Goal: Task Accomplishment & Management: Complete application form

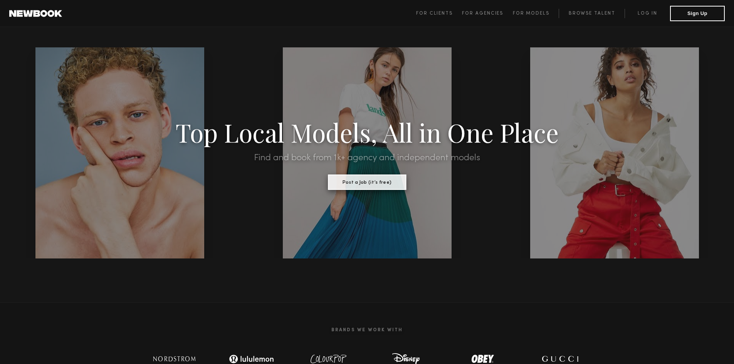
click at [357, 184] on button "Post a Job (it’s free)" at bounding box center [367, 182] width 78 height 15
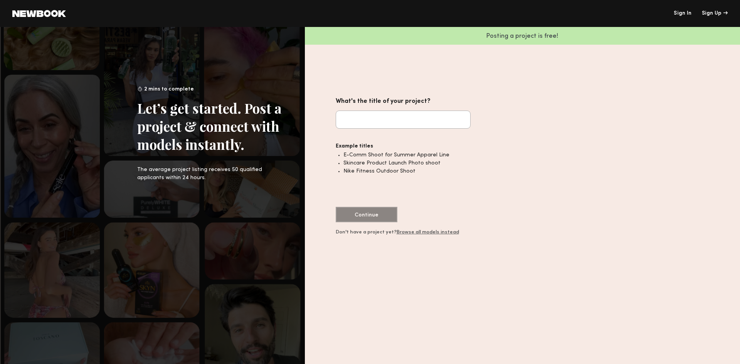
click at [388, 114] on input "What's the title of your project?" at bounding box center [403, 120] width 135 height 18
drag, startPoint x: 411, startPoint y: 173, endPoint x: 345, endPoint y: 178, distance: 66.1
click at [345, 178] on ul "E-Comm Shoot for Summer Apparel Line Skincare Product Launch Photo shoot Nike F…" at bounding box center [406, 179] width 127 height 56
copy li "Nike Fitness Outdoor Shoot"
click at [357, 122] on input "What's the title of your project?" at bounding box center [403, 120] width 135 height 18
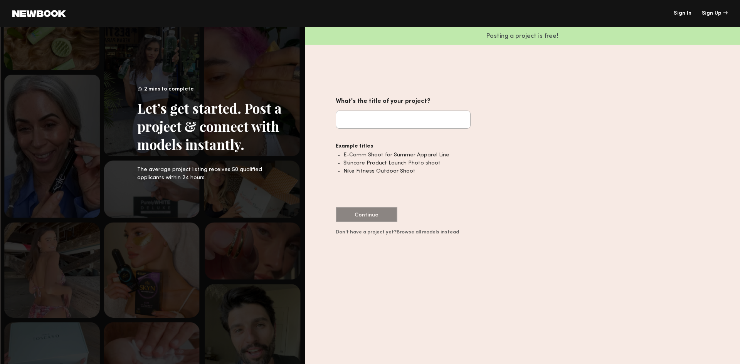
paste input "**********"
drag, startPoint x: 354, startPoint y: 122, endPoint x: 321, endPoint y: 127, distance: 33.1
click at [321, 127] on div "**********" at bounding box center [522, 195] width 435 height 337
type input "**********"
click at [378, 210] on button "Continue" at bounding box center [367, 214] width 62 height 15
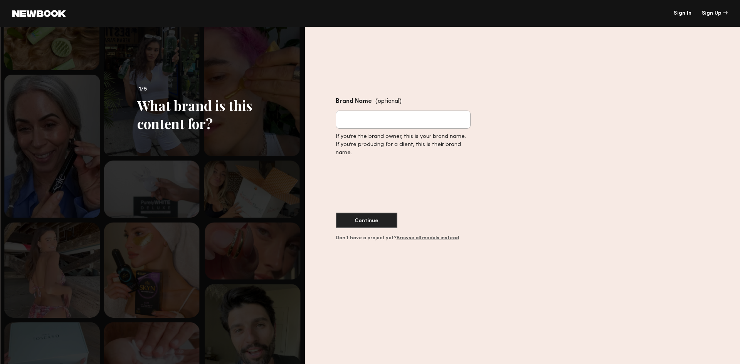
click at [381, 123] on input "Brand Name (optional)" at bounding box center [403, 120] width 135 height 18
type input "******"
click at [377, 223] on button "Continue" at bounding box center [367, 219] width 62 height 15
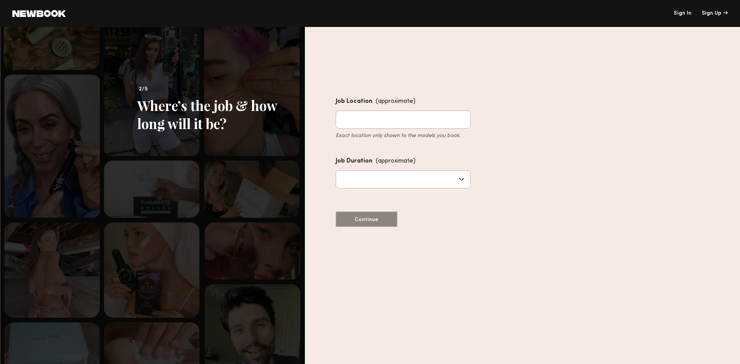
click at [452, 122] on input "Job Location (approximate) Exact location only shown to the models you book." at bounding box center [403, 120] width 135 height 18
type input "*"
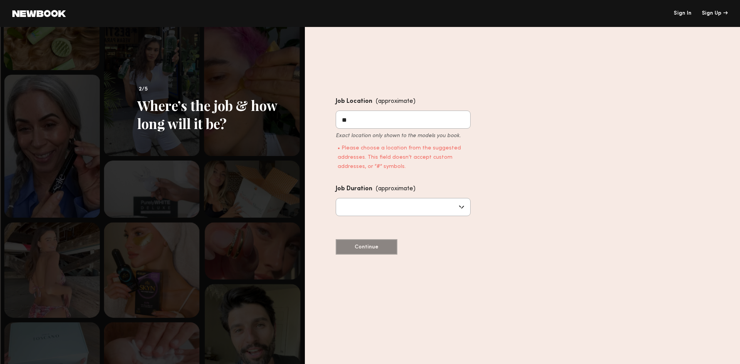
type input "*"
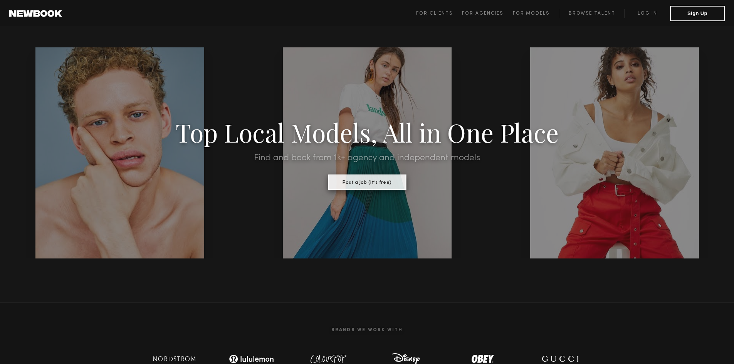
click at [383, 185] on button "Post a Job (it’s free)" at bounding box center [367, 182] width 78 height 15
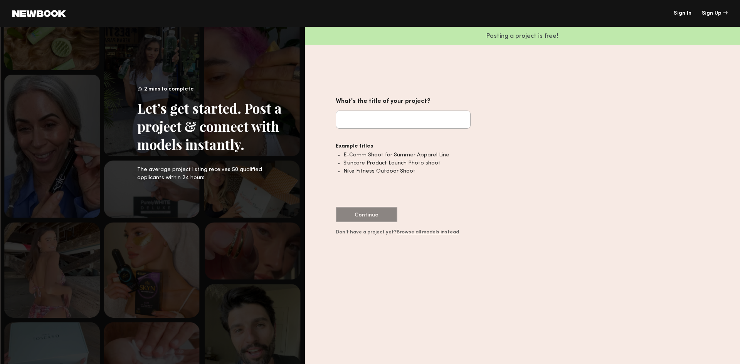
click at [372, 119] on input "What's the title of your project?" at bounding box center [403, 120] width 135 height 18
paste input "**********"
type input "**********"
click at [361, 213] on button "Continue" at bounding box center [367, 214] width 62 height 15
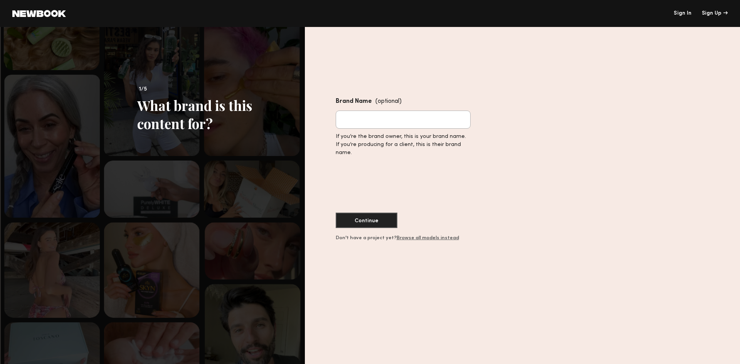
click at [385, 116] on input "Brand Name (optional)" at bounding box center [403, 120] width 135 height 18
paste input "**********"
drag, startPoint x: 426, startPoint y: 119, endPoint x: 353, endPoint y: 131, distance: 74.7
click at [353, 131] on nb-unregistered-job-post-brand-form "**********" at bounding box center [403, 168] width 135 height 144
type input "****"
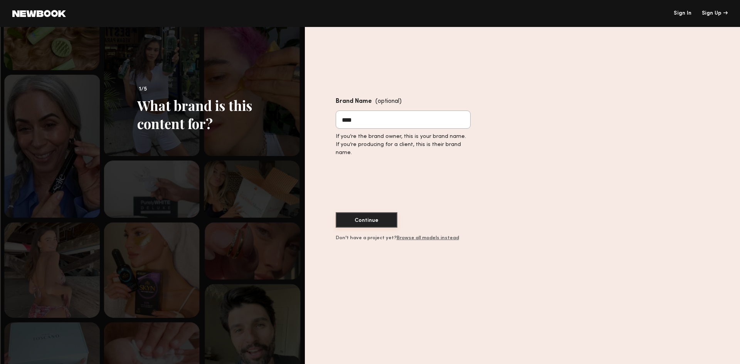
click at [374, 217] on button "Continue" at bounding box center [367, 219] width 62 height 15
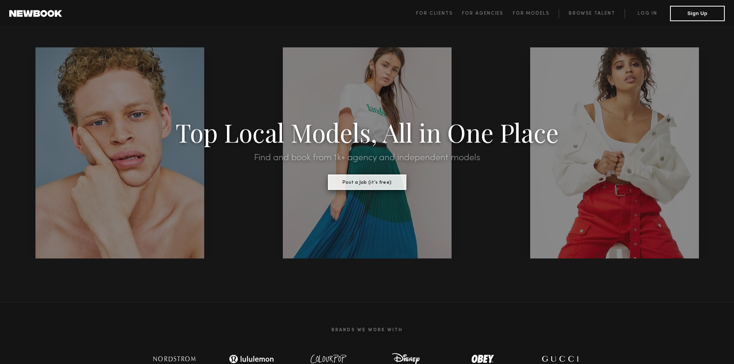
click at [361, 181] on button "Post a Job (it’s free)" at bounding box center [367, 182] width 78 height 15
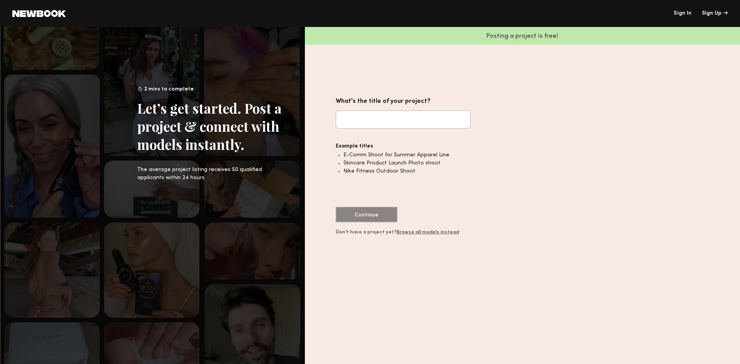
click at [401, 124] on input "What's the title of your project?" at bounding box center [403, 120] width 135 height 18
paste input "**********"
type input "**********"
click at [378, 213] on button "Continue" at bounding box center [367, 214] width 62 height 15
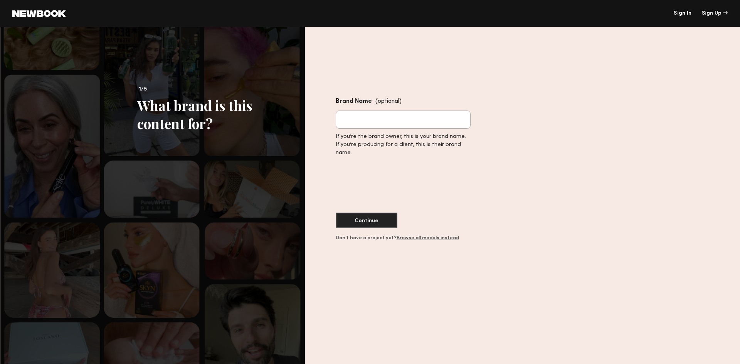
click at [369, 120] on input "Brand Name (optional)" at bounding box center [403, 120] width 135 height 18
paste input "**********"
drag, startPoint x: 417, startPoint y: 120, endPoint x: 356, endPoint y: 125, distance: 61.1
click at [356, 125] on input "**********" at bounding box center [403, 120] width 135 height 18
type input "****"
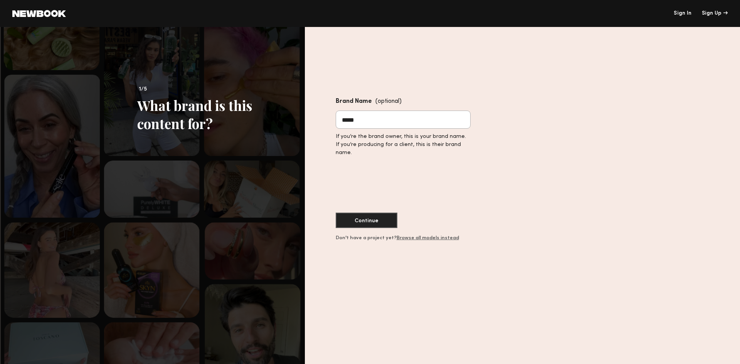
click at [436, 240] on link "Browse all models instead" at bounding box center [427, 238] width 62 height 5
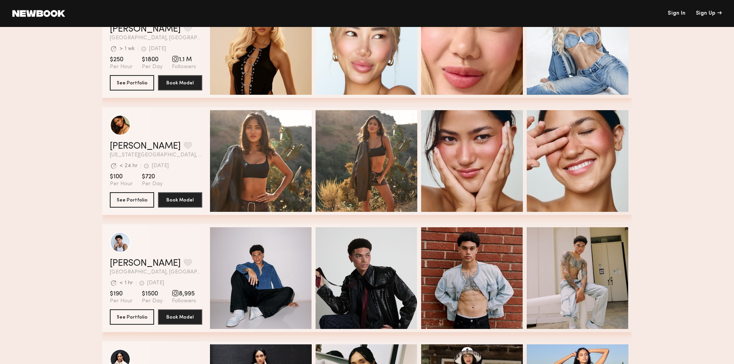
scroll to position [1618, 0]
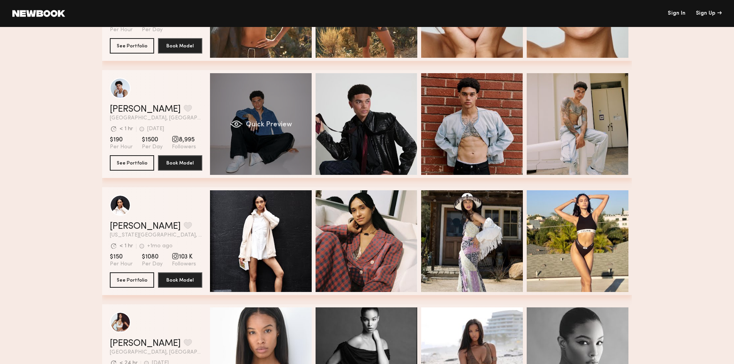
click at [272, 134] on div "Quick Preview" at bounding box center [261, 124] width 102 height 102
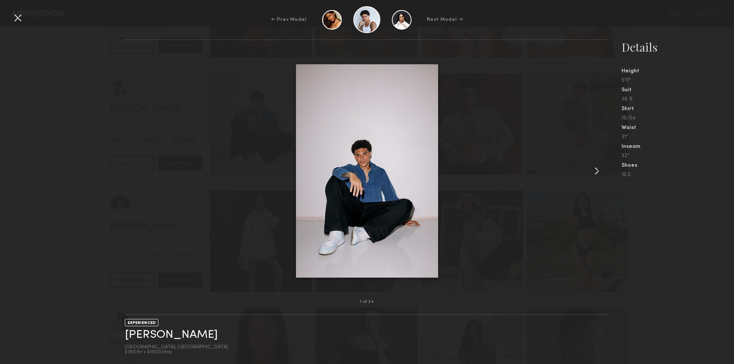
click at [601, 173] on common-icon at bounding box center [597, 171] width 12 height 12
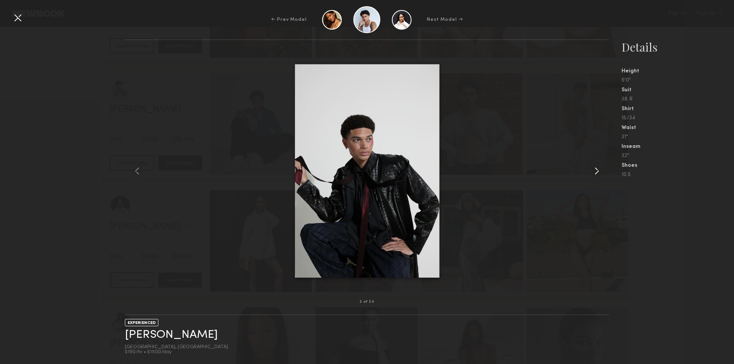
click at [601, 173] on common-icon at bounding box center [597, 171] width 12 height 12
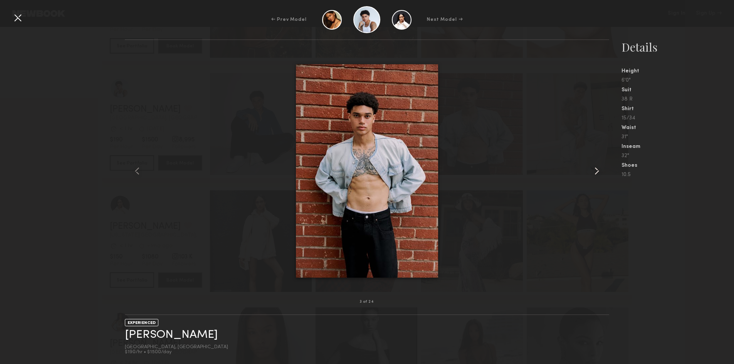
click at [601, 173] on common-icon at bounding box center [597, 171] width 12 height 12
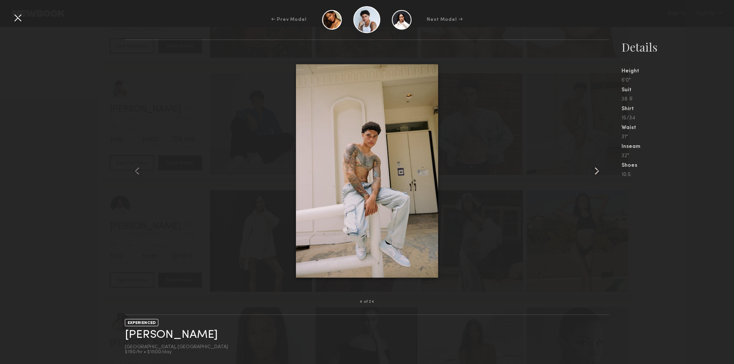
click at [601, 173] on common-icon at bounding box center [597, 171] width 12 height 12
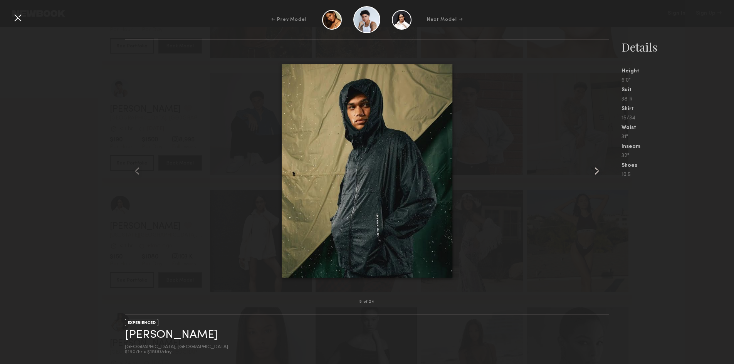
click at [601, 173] on common-icon at bounding box center [597, 171] width 12 height 12
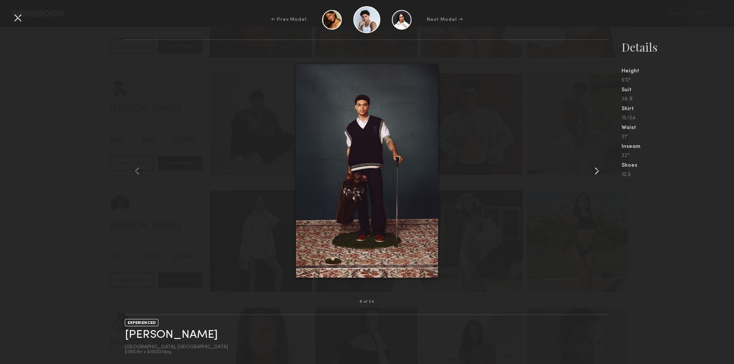
click at [601, 173] on common-icon at bounding box center [597, 171] width 12 height 12
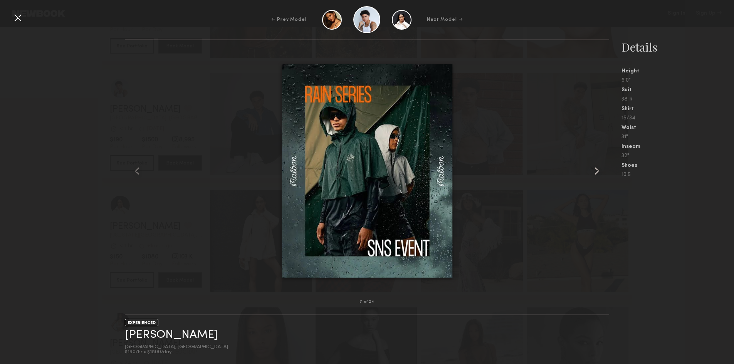
click at [601, 173] on common-icon at bounding box center [597, 171] width 12 height 12
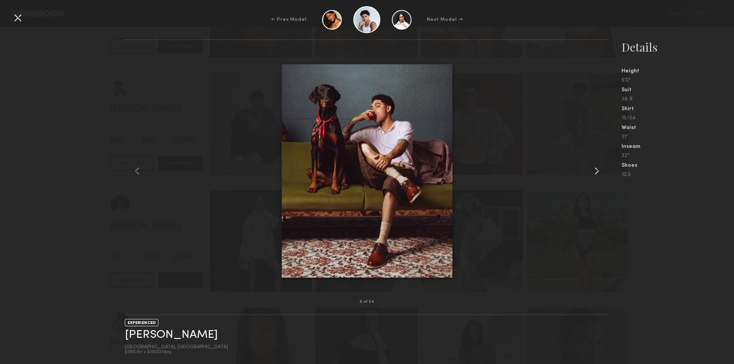
click at [601, 173] on common-icon at bounding box center [597, 171] width 12 height 12
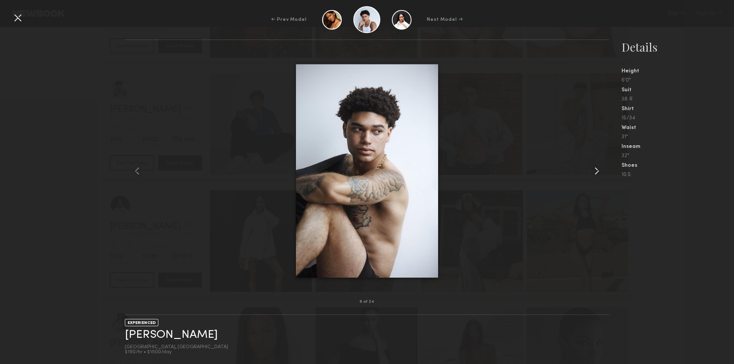
click at [601, 173] on common-icon at bounding box center [597, 171] width 12 height 12
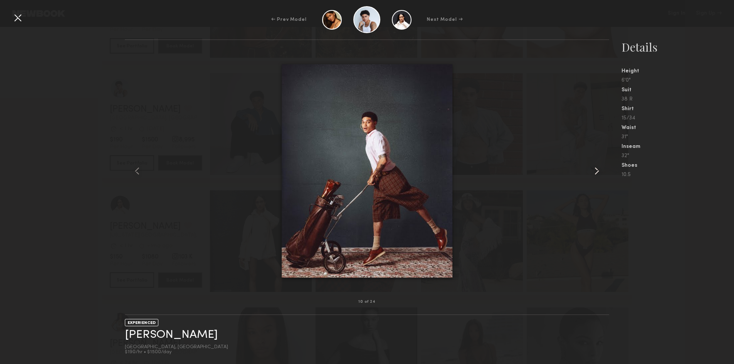
click at [601, 173] on common-icon at bounding box center [597, 171] width 12 height 12
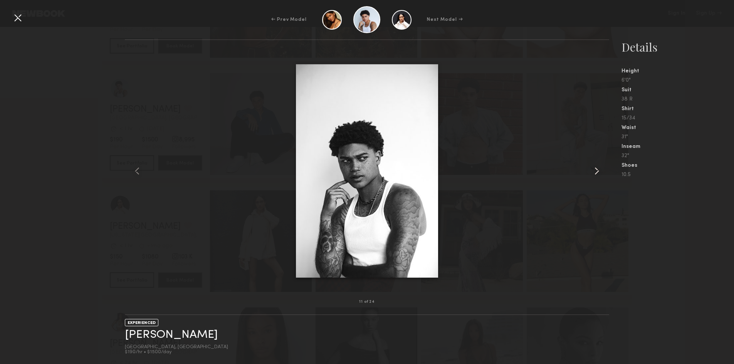
click at [601, 173] on common-icon at bounding box center [597, 171] width 12 height 12
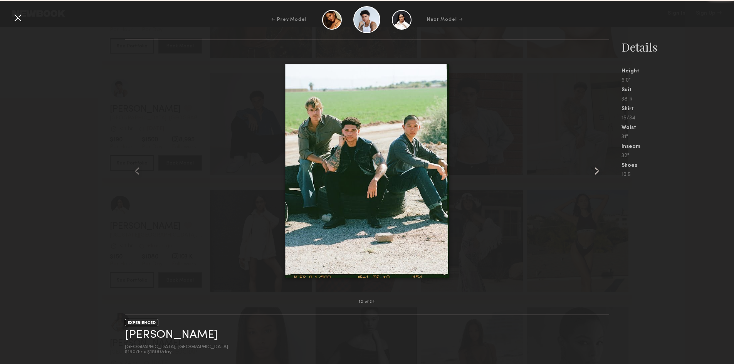
click at [601, 173] on common-icon at bounding box center [597, 171] width 12 height 12
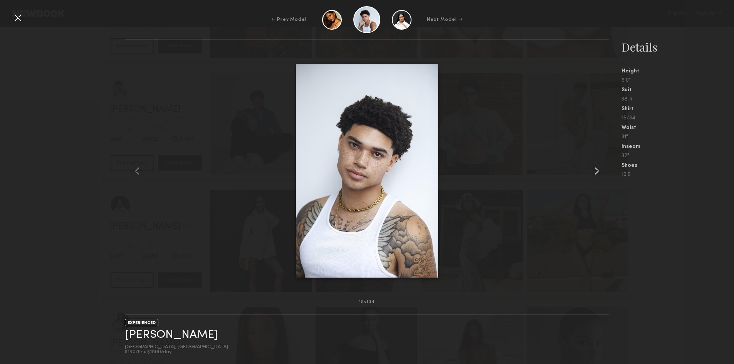
click at [601, 173] on common-icon at bounding box center [597, 171] width 12 height 12
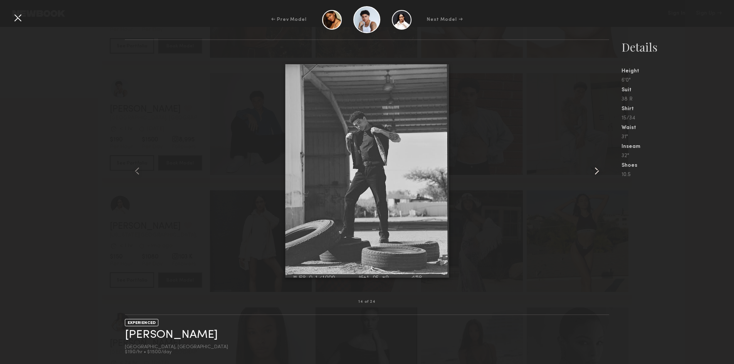
click at [601, 173] on common-icon at bounding box center [597, 171] width 12 height 12
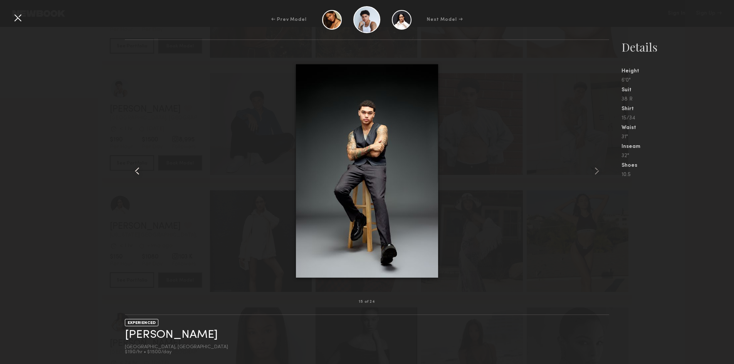
click at [133, 169] on common-icon at bounding box center [137, 171] width 12 height 12
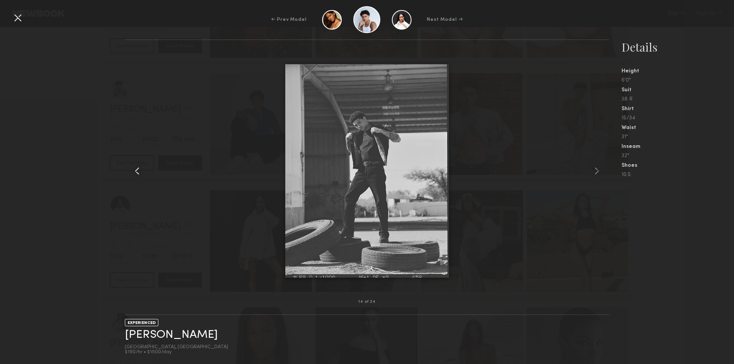
click at [133, 169] on common-icon at bounding box center [137, 171] width 12 height 12
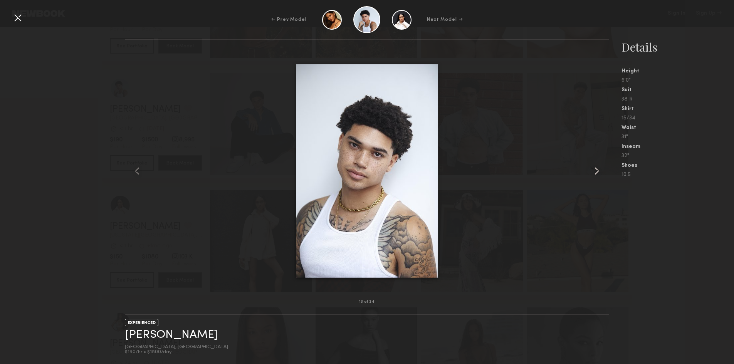
click at [601, 172] on common-icon at bounding box center [597, 171] width 12 height 12
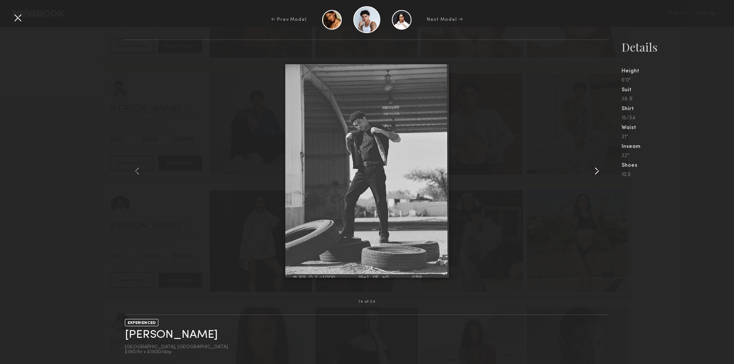
click at [601, 172] on common-icon at bounding box center [597, 171] width 12 height 12
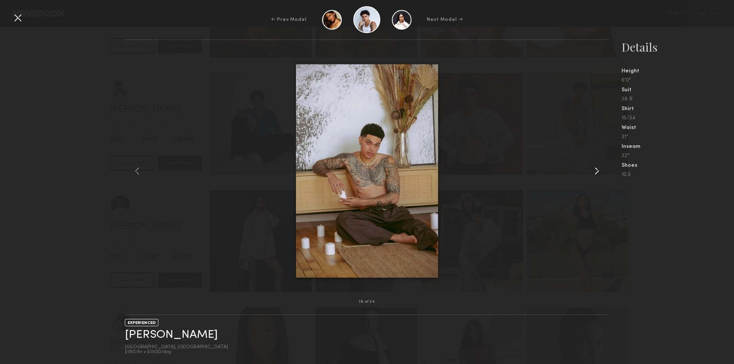
click at [601, 172] on common-icon at bounding box center [597, 171] width 12 height 12
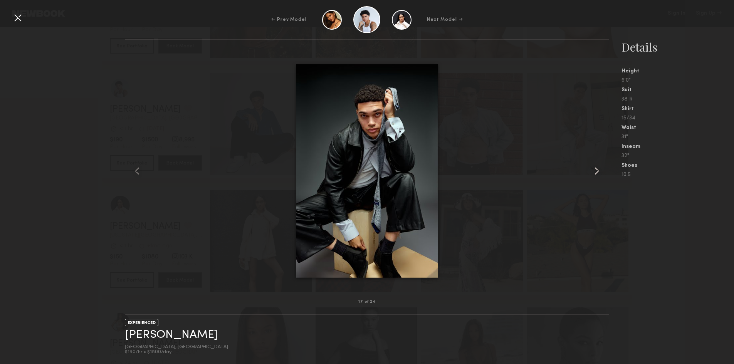
click at [601, 172] on common-icon at bounding box center [597, 171] width 12 height 12
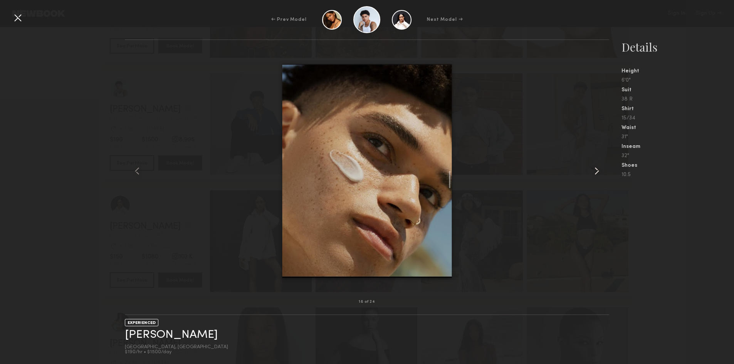
click at [601, 172] on common-icon at bounding box center [597, 171] width 12 height 12
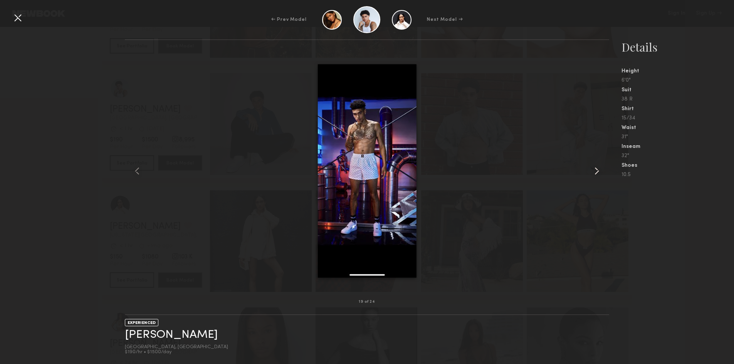
click at [601, 172] on common-icon at bounding box center [597, 171] width 12 height 12
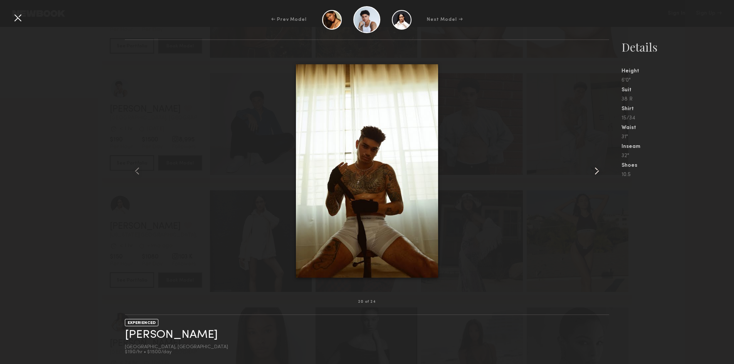
click at [601, 172] on common-icon at bounding box center [597, 171] width 12 height 12
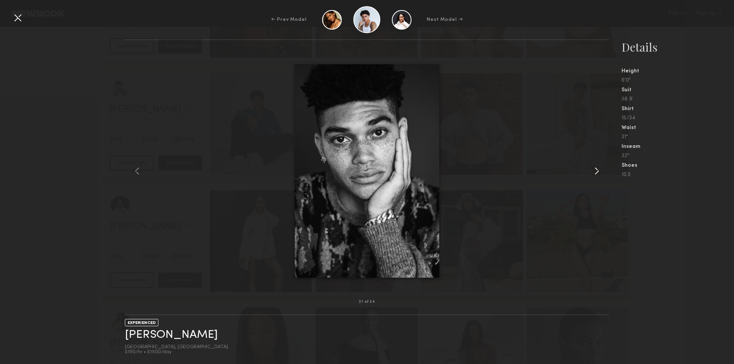
click at [601, 172] on common-icon at bounding box center [597, 171] width 12 height 12
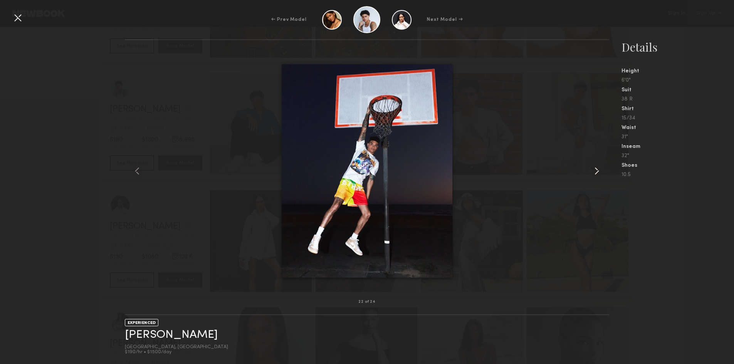
click at [601, 172] on common-icon at bounding box center [597, 171] width 12 height 12
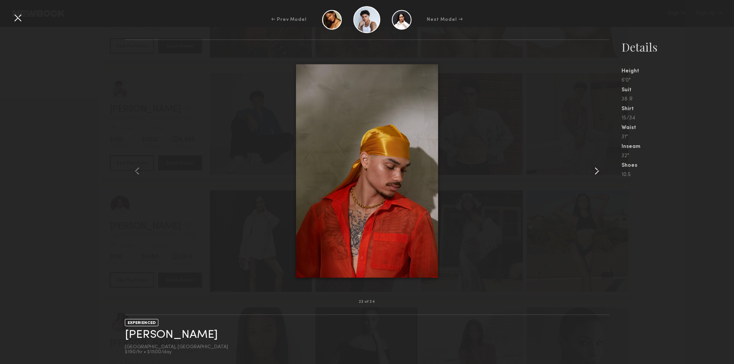
click at [601, 172] on common-icon at bounding box center [597, 171] width 12 height 12
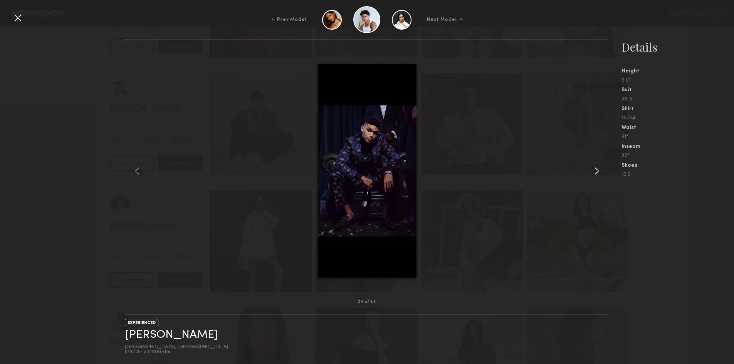
click at [601, 172] on common-icon at bounding box center [597, 171] width 12 height 12
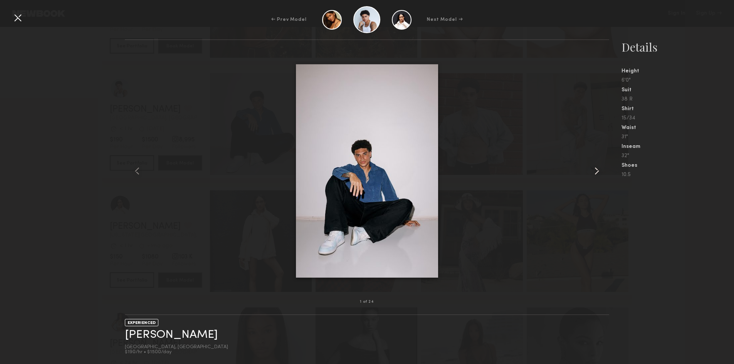
click at [601, 172] on common-icon at bounding box center [597, 171] width 12 height 12
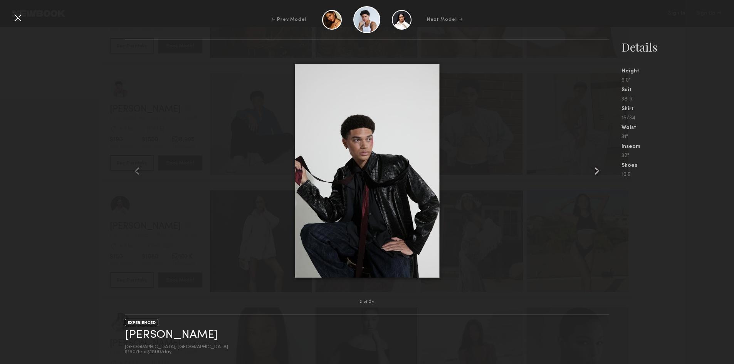
click at [601, 172] on common-icon at bounding box center [597, 171] width 12 height 12
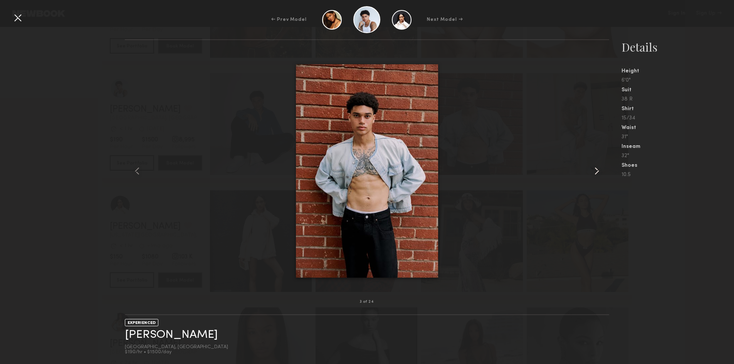
click at [601, 172] on common-icon at bounding box center [597, 171] width 12 height 12
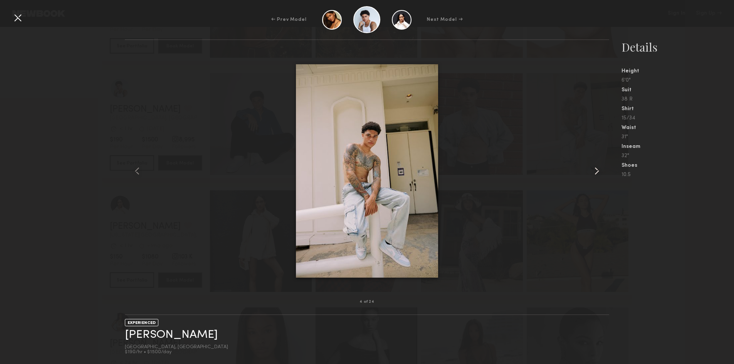
click at [601, 172] on common-icon at bounding box center [597, 171] width 12 height 12
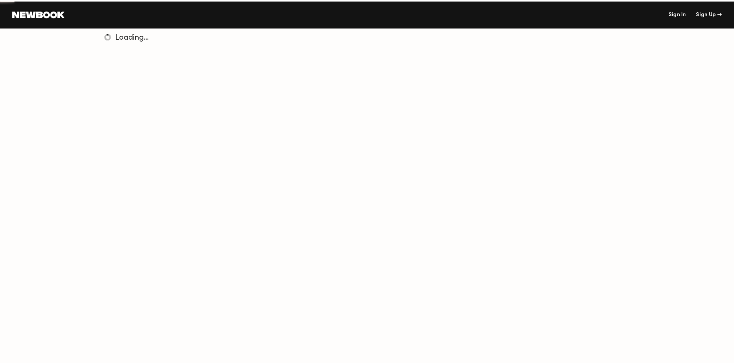
scroll to position [27, 0]
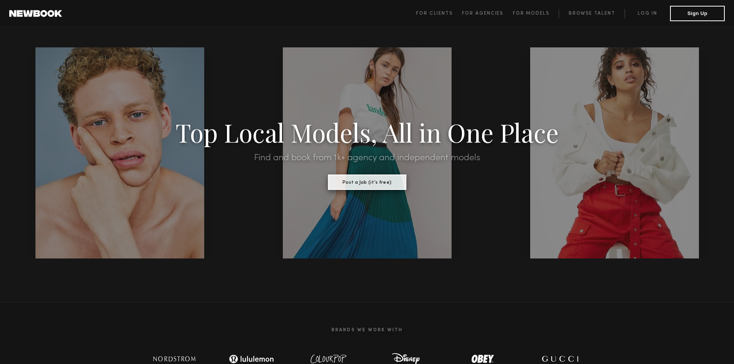
click at [367, 185] on button "Post a Job (it’s free)" at bounding box center [367, 182] width 78 height 15
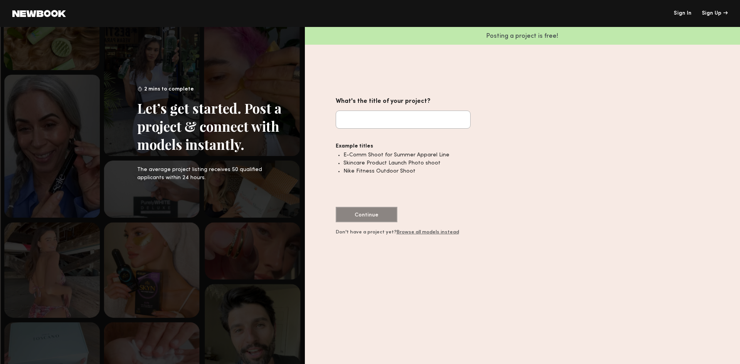
click at [430, 230] on link "Browse all models instead" at bounding box center [427, 232] width 62 height 5
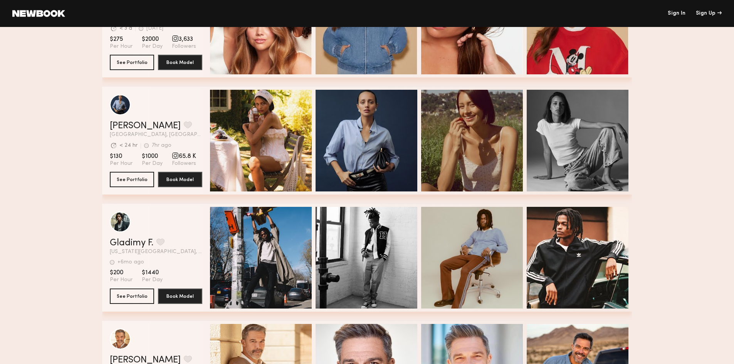
scroll to position [270, 0]
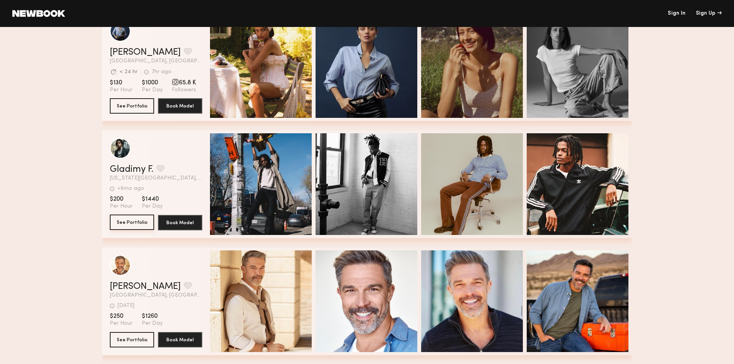
click at [138, 225] on button "See Portfolio" at bounding box center [132, 222] width 44 height 15
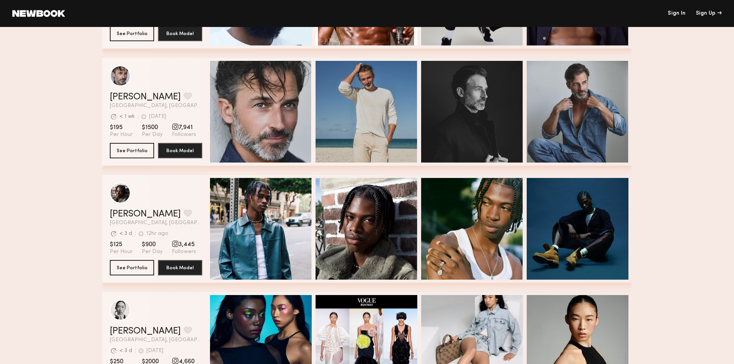
scroll to position [732, 0]
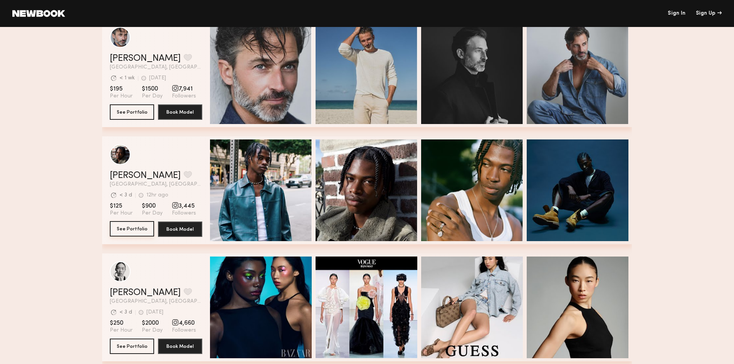
click at [141, 230] on button "See Portfolio" at bounding box center [132, 228] width 44 height 15
click at [138, 228] on button "See Portfolio" at bounding box center [132, 228] width 44 height 15
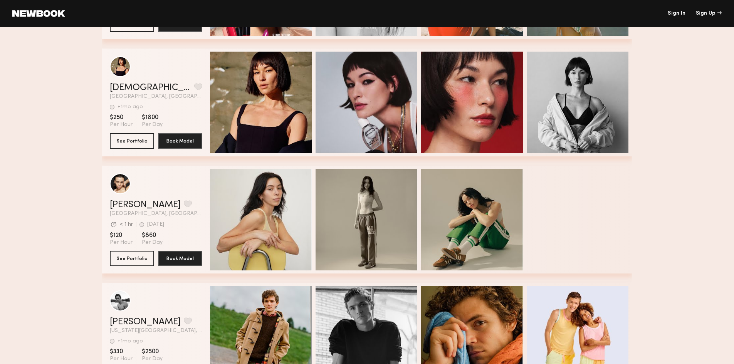
scroll to position [2466, 0]
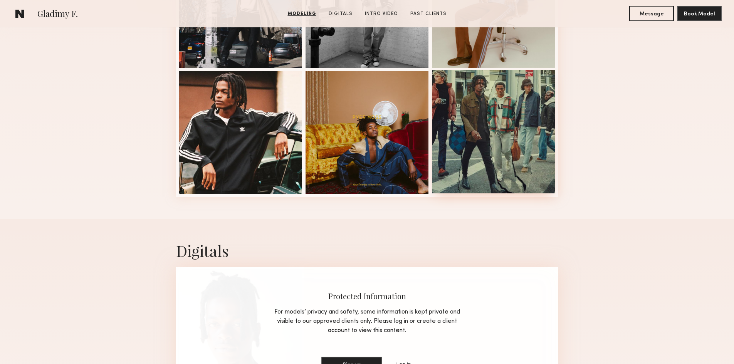
scroll to position [270, 0]
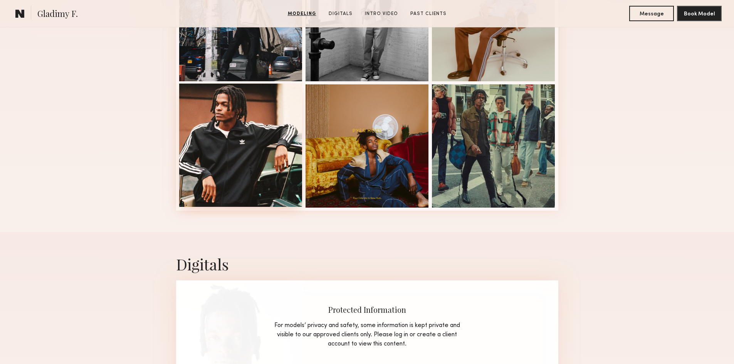
click at [276, 142] on div at bounding box center [240, 145] width 123 height 123
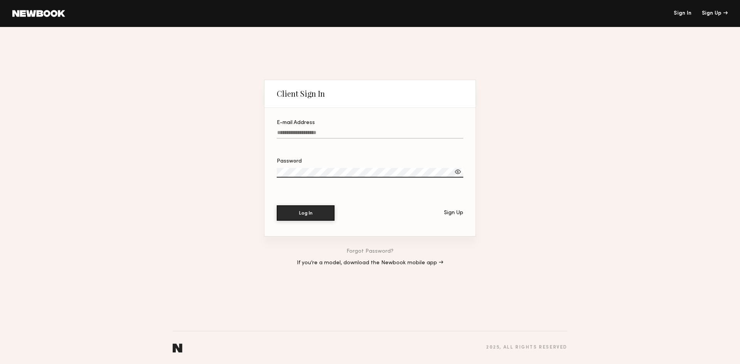
click at [25, 12] on link at bounding box center [38, 13] width 53 height 7
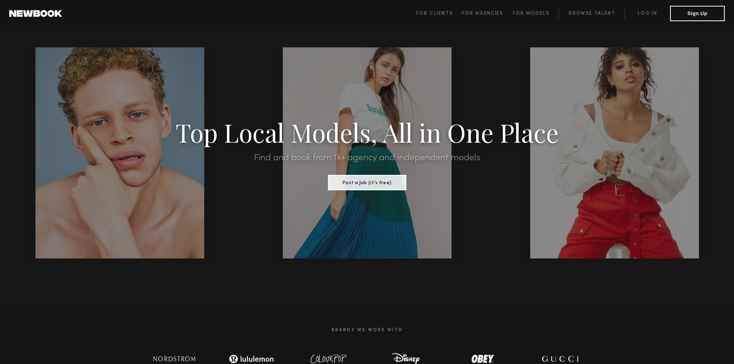
click at [361, 190] on div at bounding box center [367, 152] width 169 height 211
click at [375, 179] on button "Post a Job (it’s free)" at bounding box center [367, 182] width 78 height 15
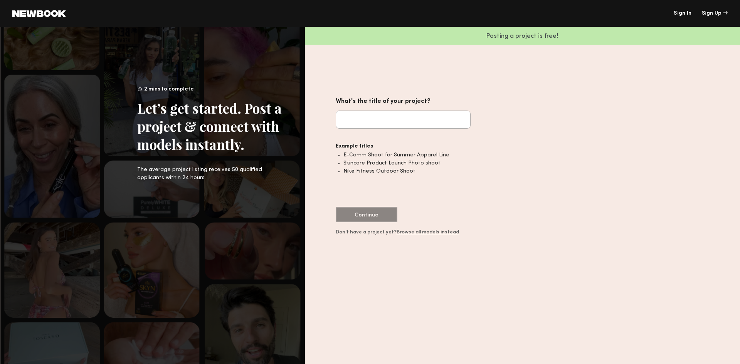
click at [423, 232] on link "Browse all models instead" at bounding box center [427, 232] width 62 height 5
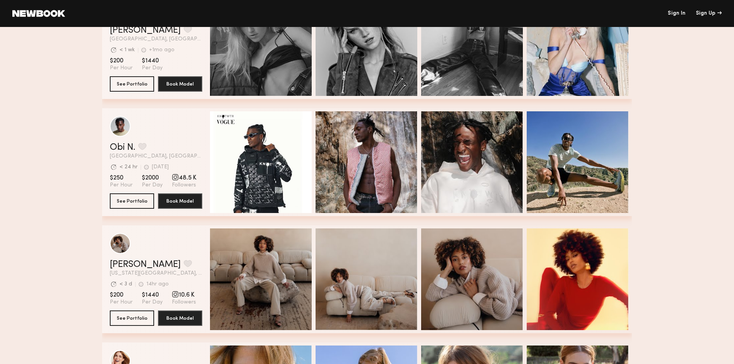
scroll to position [655, 0]
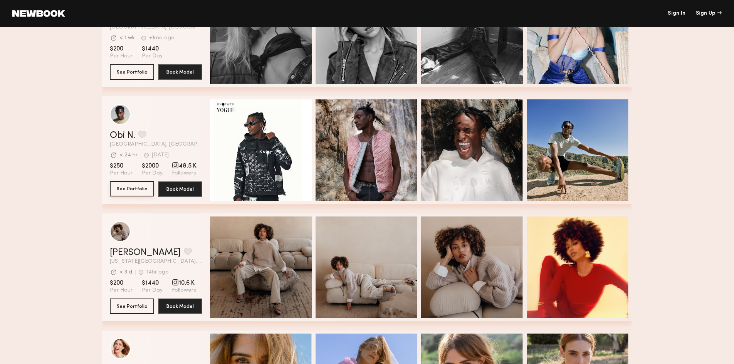
click at [136, 188] on button "See Portfolio" at bounding box center [132, 188] width 44 height 15
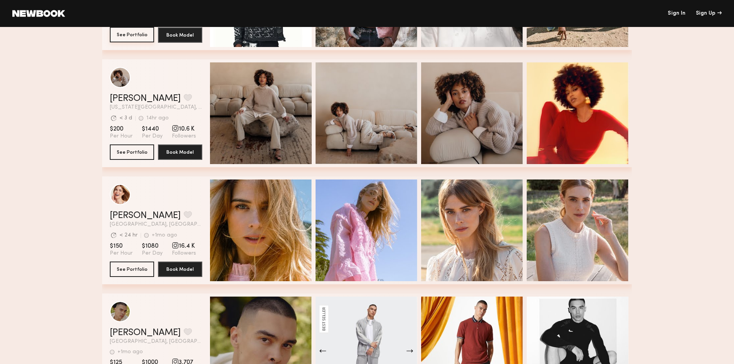
scroll to position [886, 0]
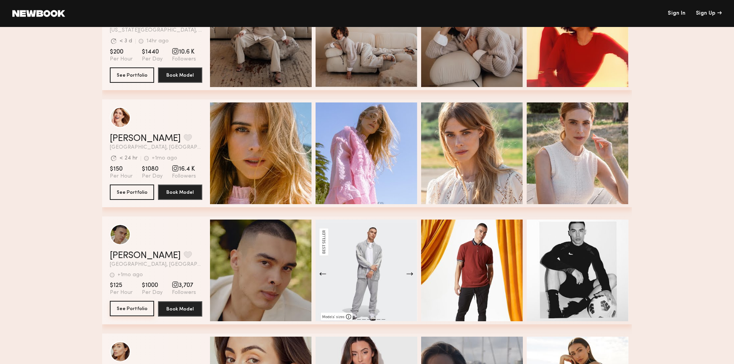
click at [134, 312] on button "See Portfolio" at bounding box center [132, 308] width 44 height 15
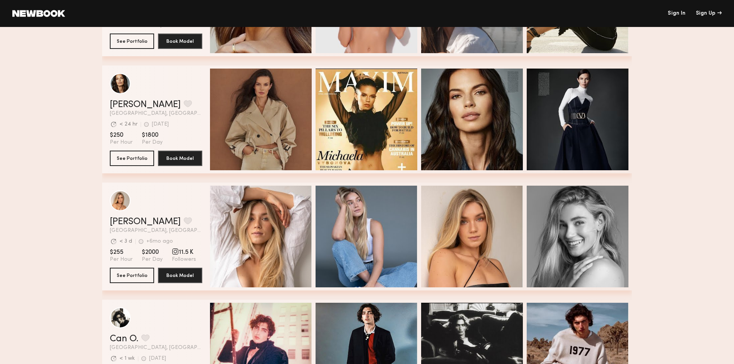
scroll to position [1425, 0]
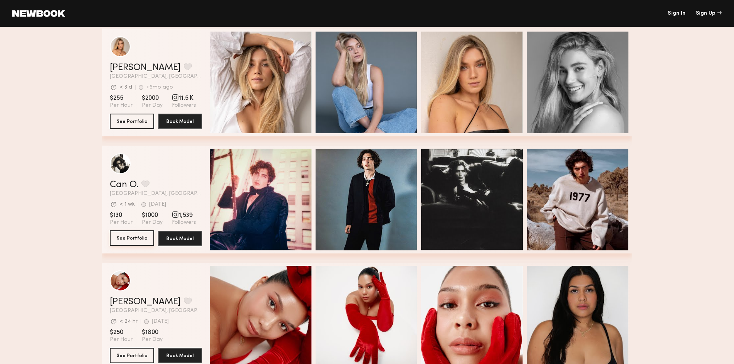
click at [145, 233] on button "See Portfolio" at bounding box center [132, 237] width 44 height 15
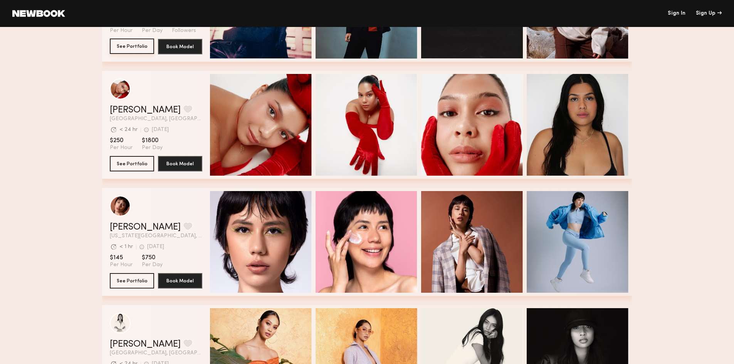
scroll to position [1618, 0]
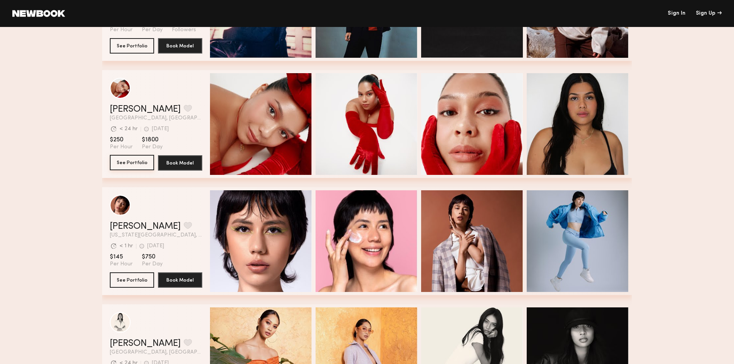
click at [142, 161] on button "See Portfolio" at bounding box center [132, 162] width 44 height 15
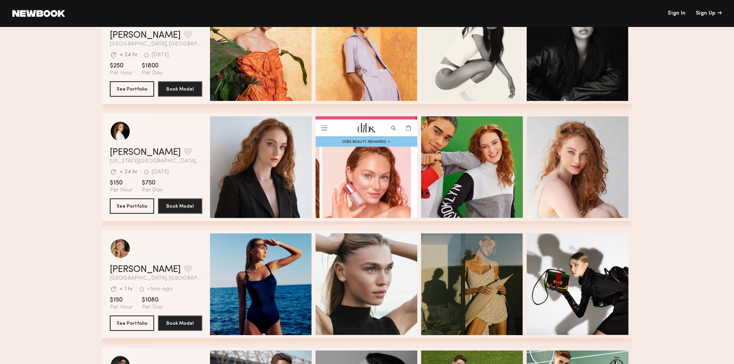
scroll to position [2196, 0]
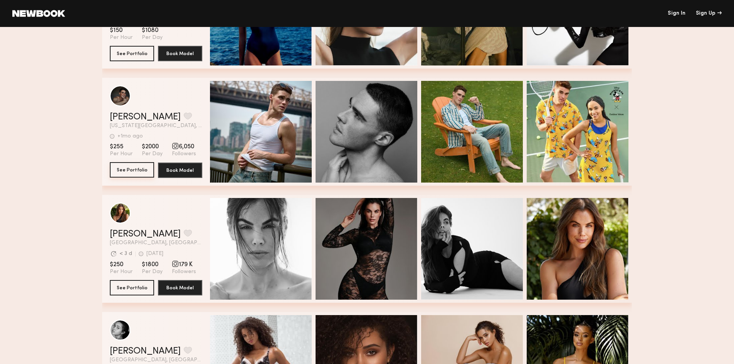
click at [141, 170] on button "See Portfolio" at bounding box center [132, 169] width 44 height 15
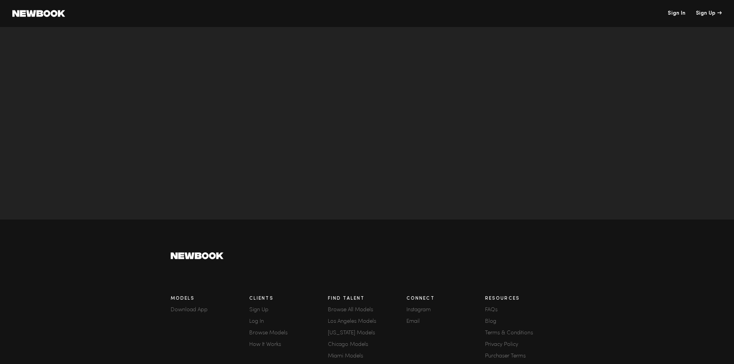
scroll to position [2466, 0]
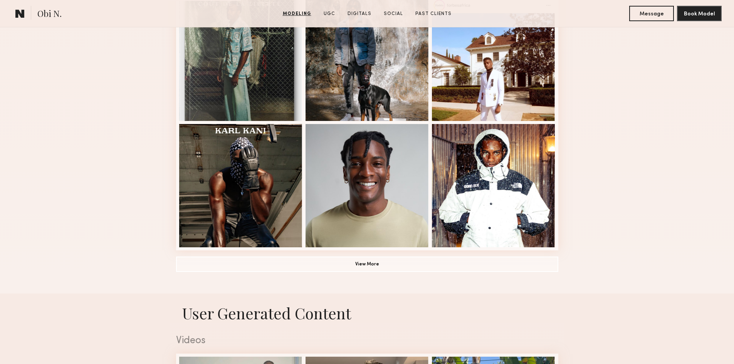
scroll to position [501, 0]
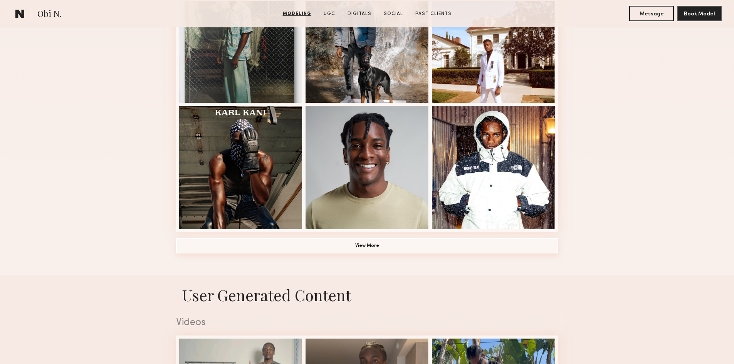
click at [364, 252] on button "View More" at bounding box center [367, 245] width 382 height 15
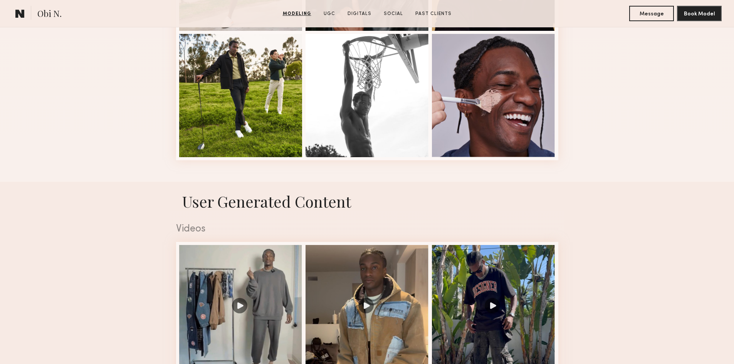
scroll to position [1079, 0]
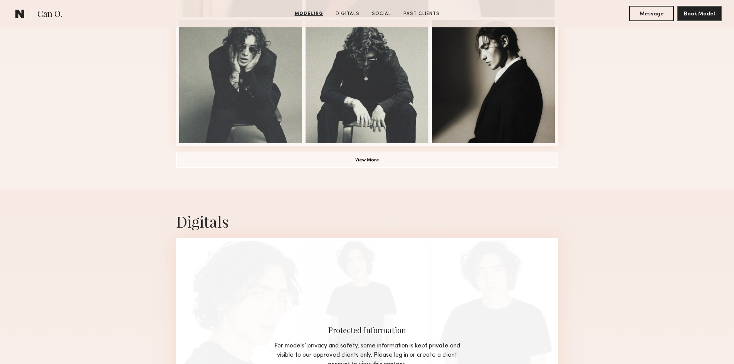
scroll to position [655, 0]
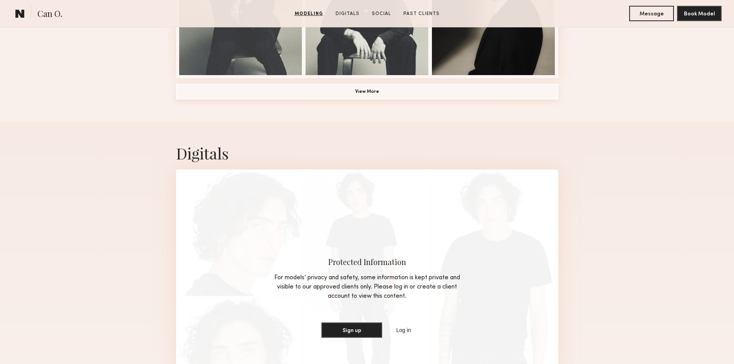
click at [367, 92] on button "View More" at bounding box center [367, 91] width 382 height 15
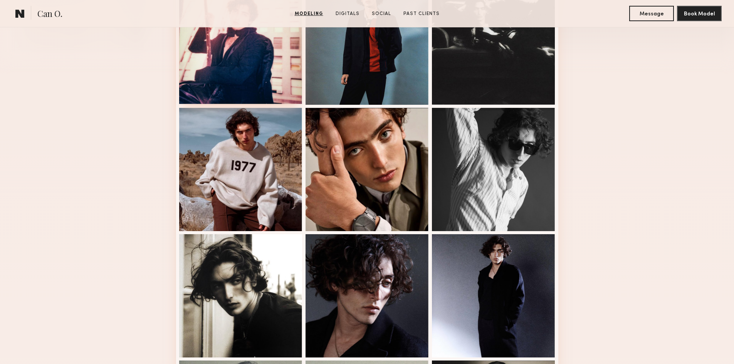
scroll to position [193, 0]
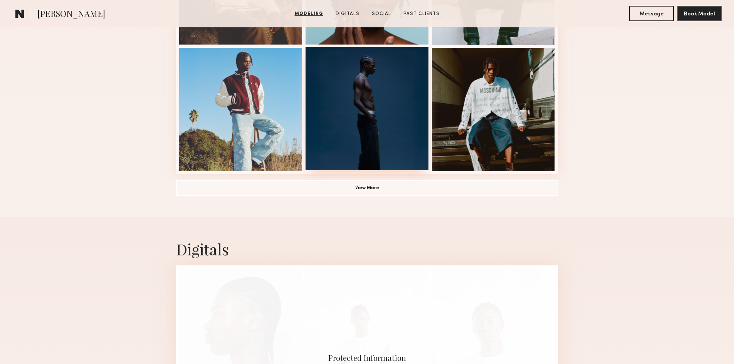
scroll to position [578, 0]
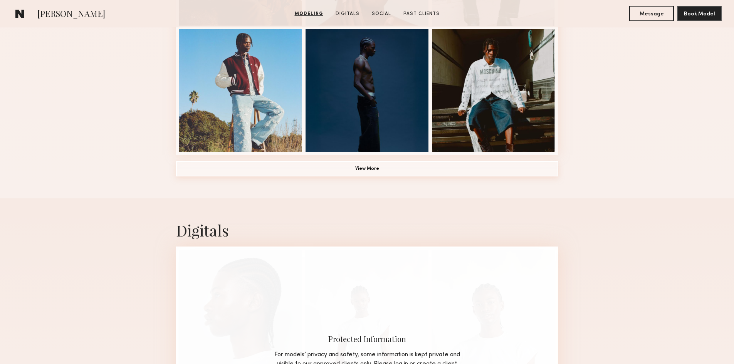
click at [350, 171] on button "View More" at bounding box center [367, 168] width 382 height 15
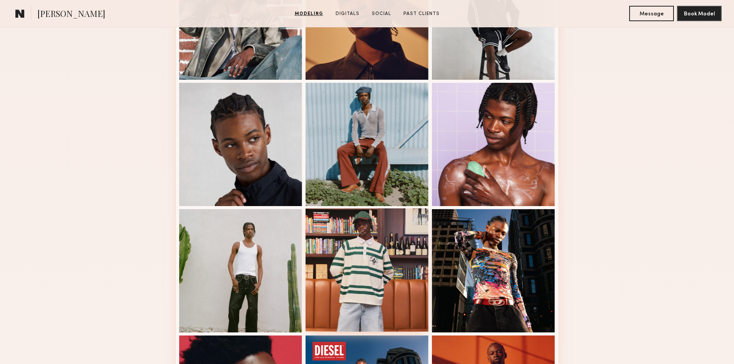
scroll to position [693, 0]
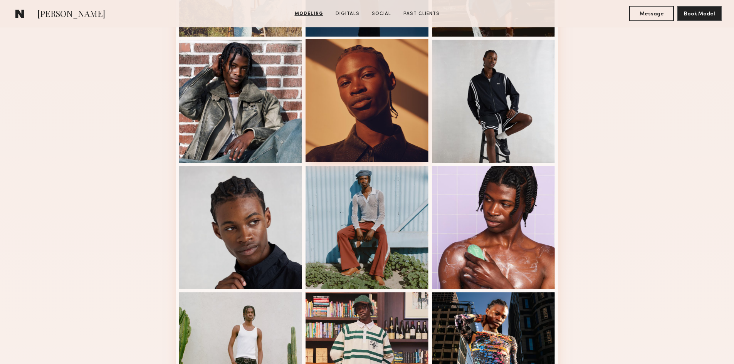
click at [374, 137] on div at bounding box center [367, 100] width 123 height 123
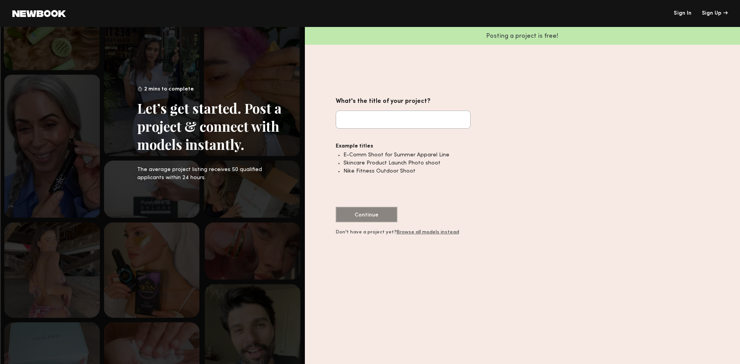
click at [417, 235] on link "Browse all models instead" at bounding box center [427, 232] width 62 height 5
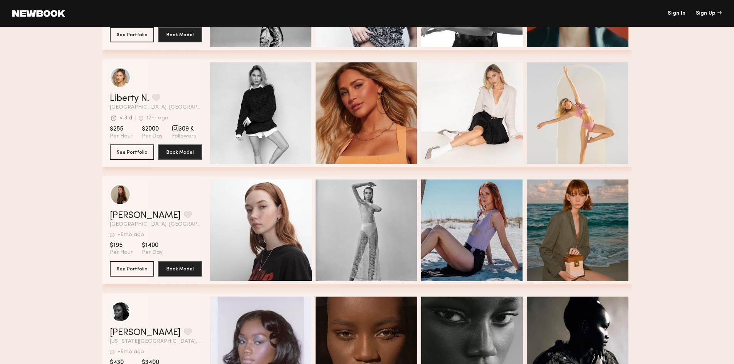
scroll to position [1002, 0]
